Goal: Information Seeking & Learning: Find specific fact

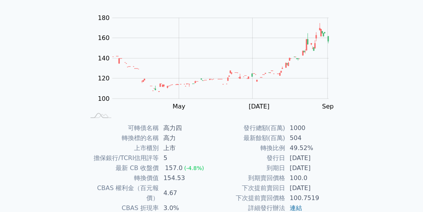
scroll to position [116, 0]
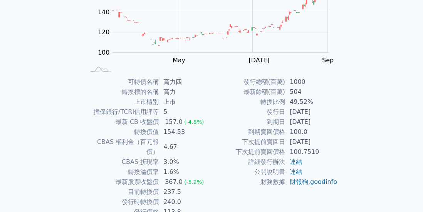
drag, startPoint x: 290, startPoint y: 123, endPoint x: 330, endPoint y: 124, distance: 40.1
click at [330, 124] on td "[DATE]" at bounding box center [311, 122] width 53 height 10
drag, startPoint x: 290, startPoint y: 141, endPoint x: 329, endPoint y: 141, distance: 38.9
click at [329, 141] on td "[DATE]" at bounding box center [311, 142] width 53 height 10
drag, startPoint x: 167, startPoint y: 172, endPoint x: 177, endPoint y: 182, distance: 15.3
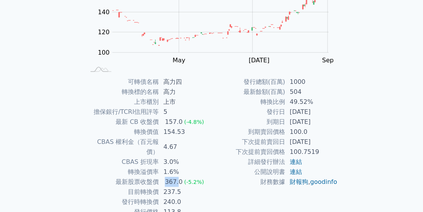
click at [179, 177] on div "367.0" at bounding box center [173, 182] width 21 height 10
drag, startPoint x: 164, startPoint y: 181, endPoint x: 182, endPoint y: 181, distance: 17.7
click at [182, 187] on td "237.5" at bounding box center [185, 192] width 53 height 10
drag, startPoint x: 162, startPoint y: 192, endPoint x: 186, endPoint y: 194, distance: 23.6
click at [186, 197] on td "240.0" at bounding box center [185, 202] width 53 height 10
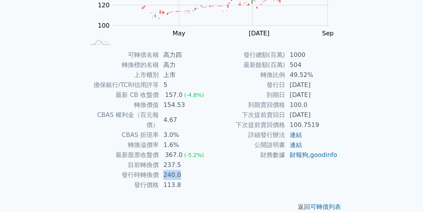
scroll to position [144, 0]
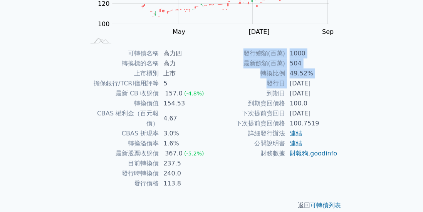
drag, startPoint x: 291, startPoint y: 81, endPoint x: 348, endPoint y: 81, distance: 57.1
click at [348, 81] on div "可轉債列表 › 89964 高力四 89964 高力四 可轉債詳細資訊 Zoom Out 100 60 80 100 120 140 160 180 200 …" at bounding box center [212, 48] width 296 height 349
click at [339, 95] on div "可轉債名稱 高力四 轉換標的名稱 高力 上市櫃別 上市 擔保銀行/TCRI信用評等 5 最新 CB 收盤價 157.0 (-4.8%) 轉換價值 154.53…" at bounding box center [211, 119] width 271 height 140
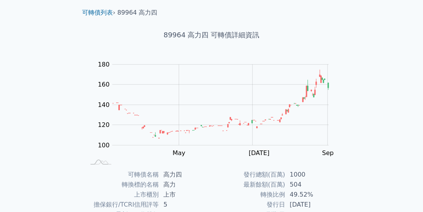
scroll to position [0, 0]
